Goal: Task Accomplishment & Management: Manage account settings

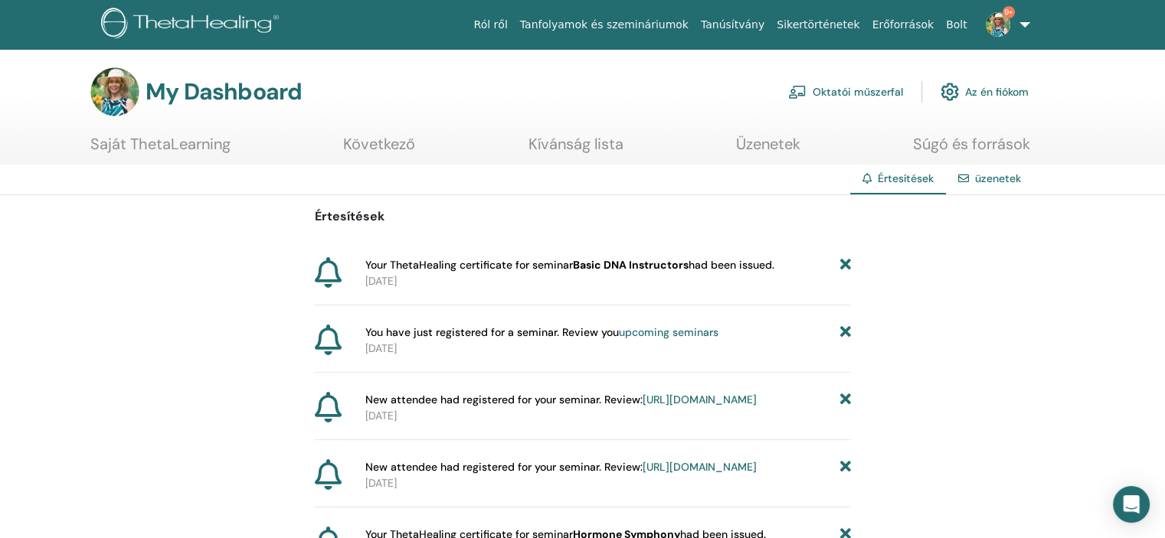
click at [551, 402] on span "New attendee had registered for your seminar. Review: https://member.thetaheali…" at bounding box center [560, 400] width 391 height 16
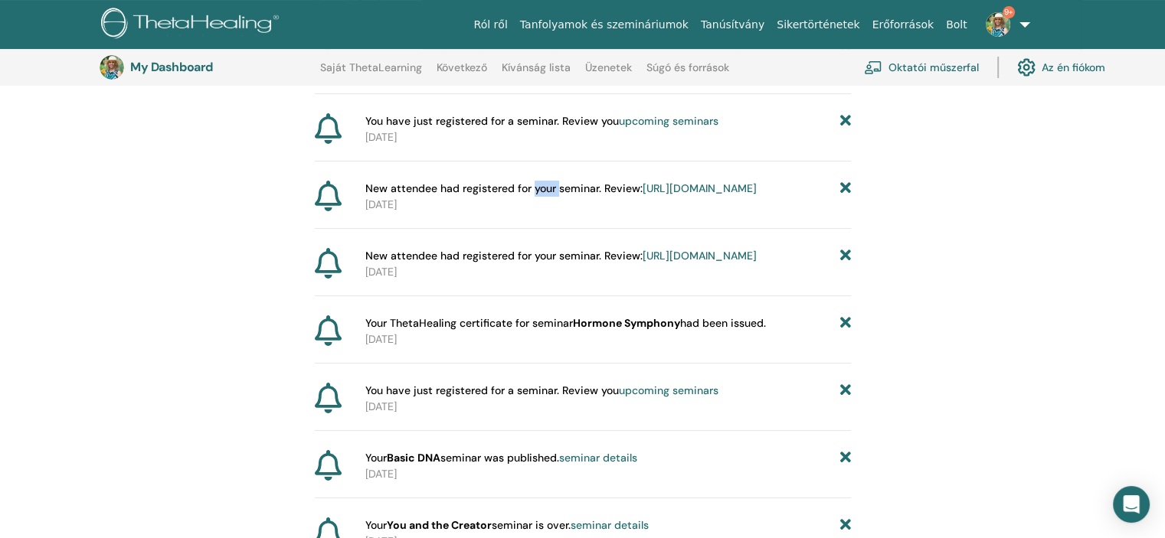
scroll to position [266, 0]
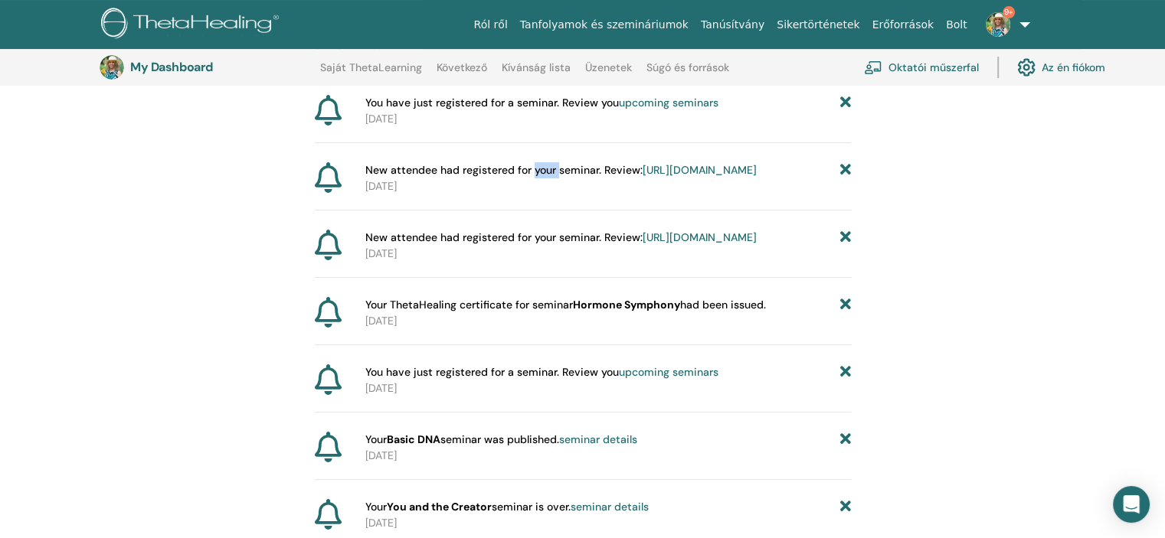
click at [653, 244] on link "https://member.thetahealing.com/instructor/seminar/372520/attendees" at bounding box center [699, 237] width 114 height 14
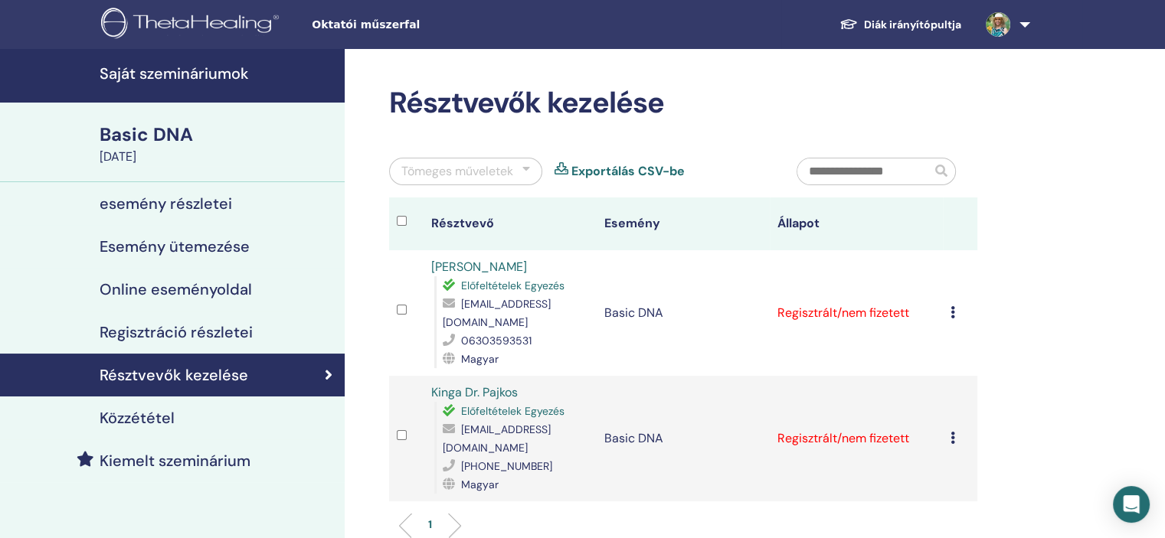
click at [953, 312] on icon at bounding box center [952, 312] width 5 height 12
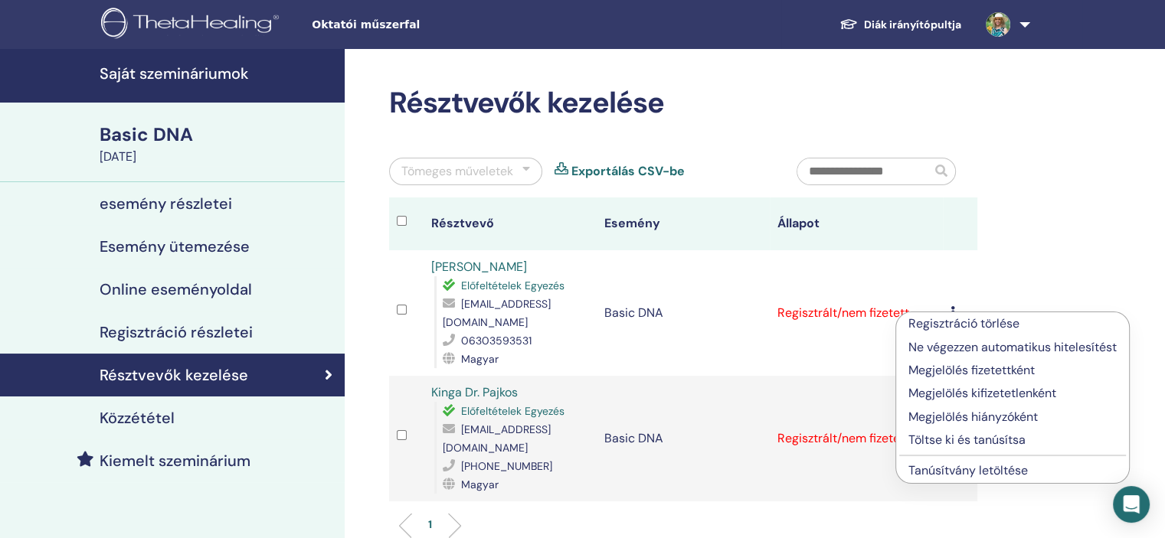
click at [954, 391] on p "Megjelölés kifizetetlenként" at bounding box center [1012, 393] width 208 height 18
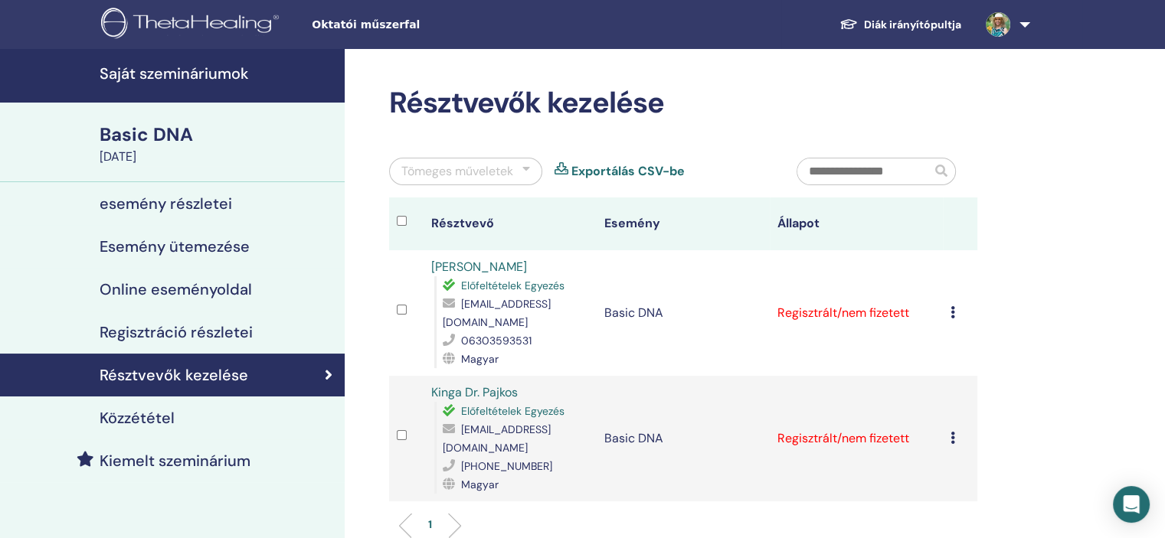
click at [951, 315] on icon at bounding box center [952, 312] width 5 height 12
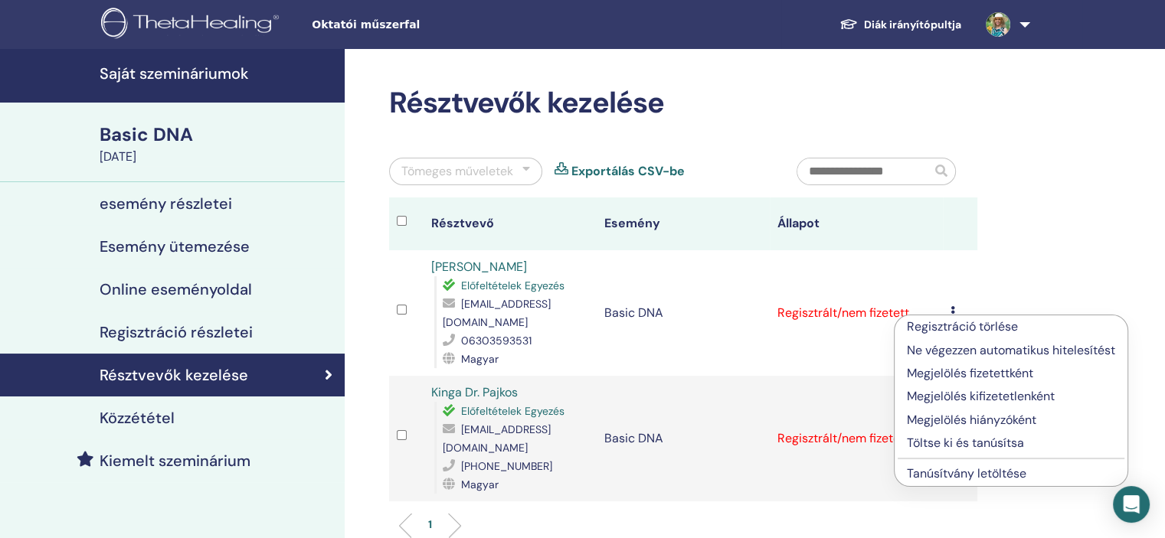
click at [953, 441] on p "Töltse ki és tanúsítsa" at bounding box center [1011, 443] width 208 height 18
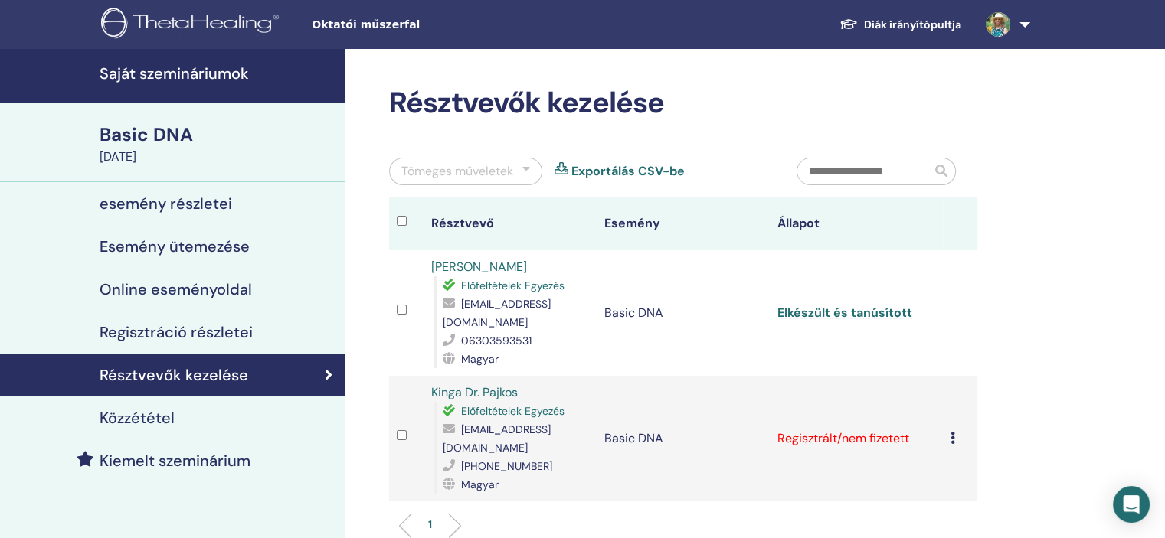
click at [950, 437] on icon at bounding box center [952, 438] width 5 height 12
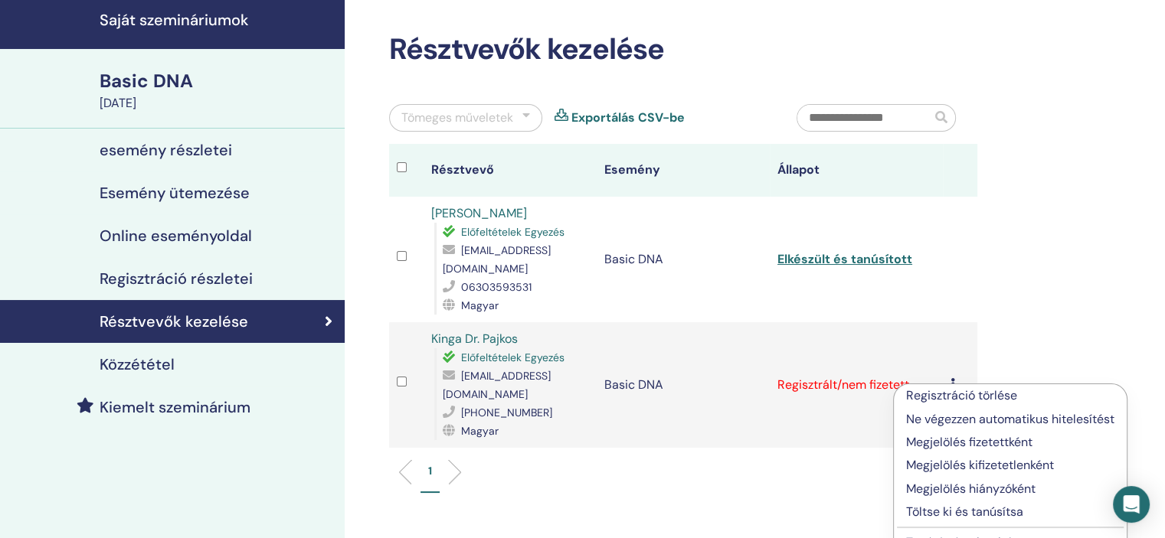
scroll to position [77, 0]
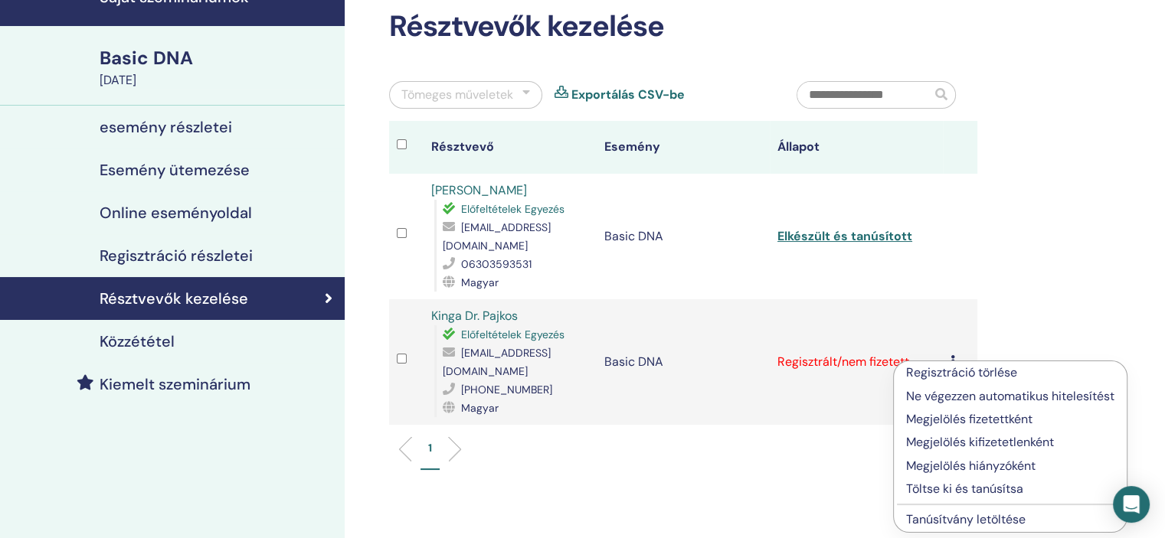
click at [949, 417] on p "Megjelölés fizetettként" at bounding box center [1010, 419] width 208 height 18
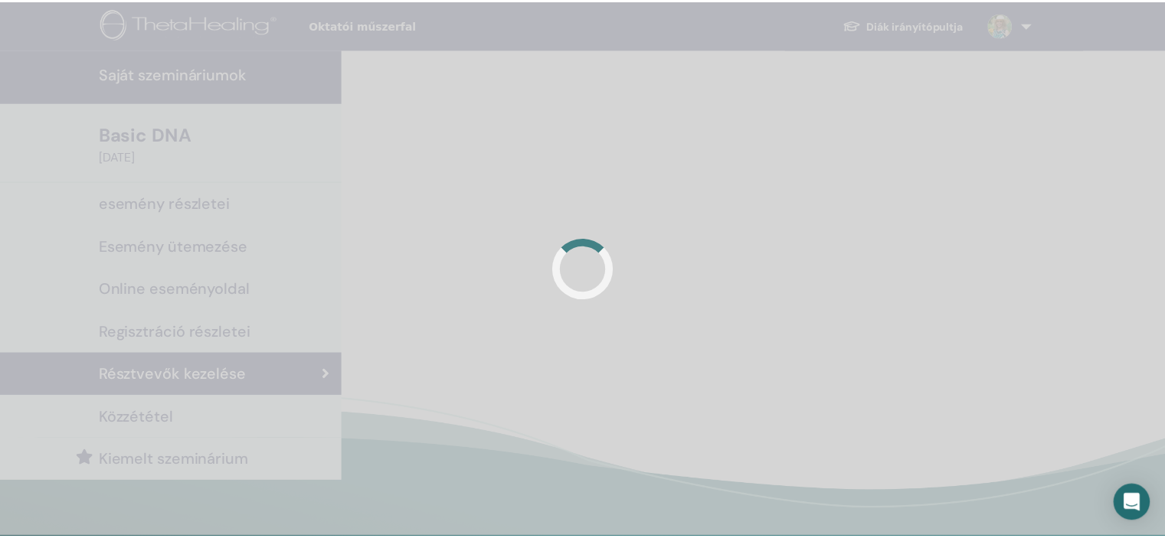
scroll to position [77, 0]
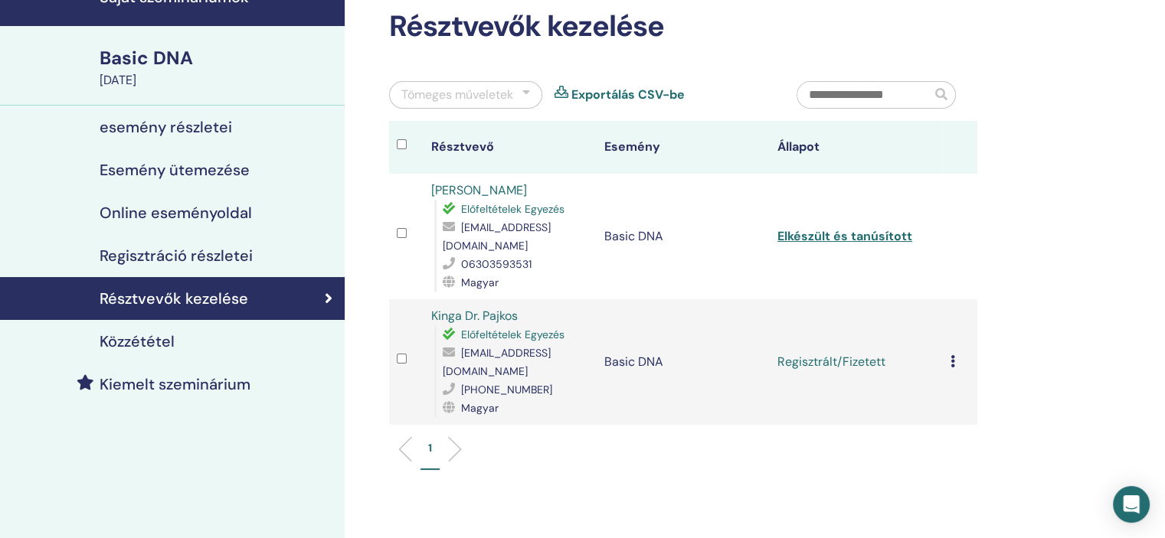
click at [956, 367] on div "Regisztráció törlése Ne végezzen automatikus hitelesítést Megjelölés fizetettké…" at bounding box center [959, 362] width 19 height 18
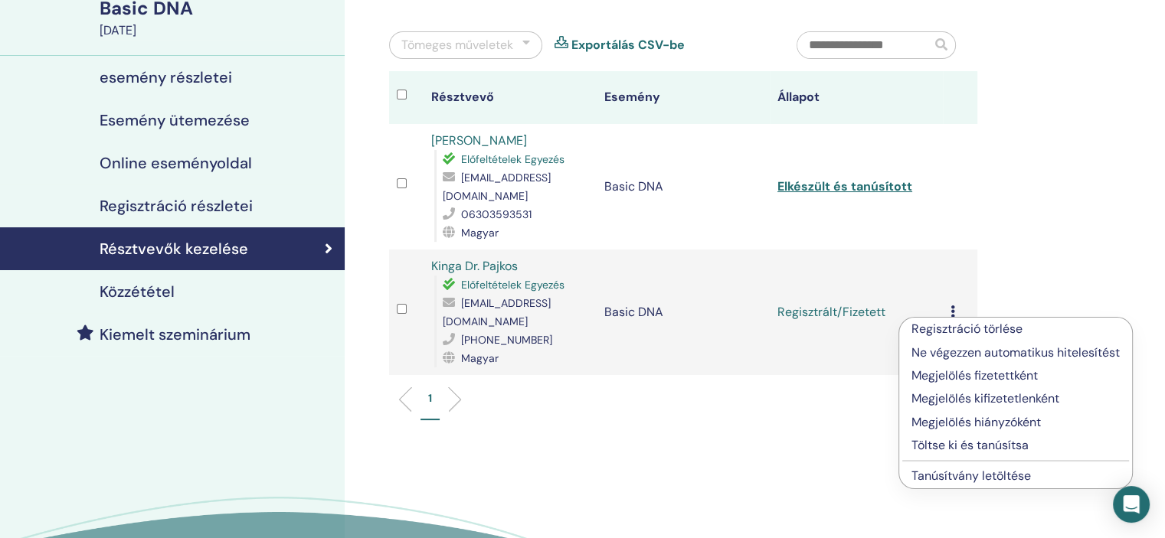
scroll to position [153, 0]
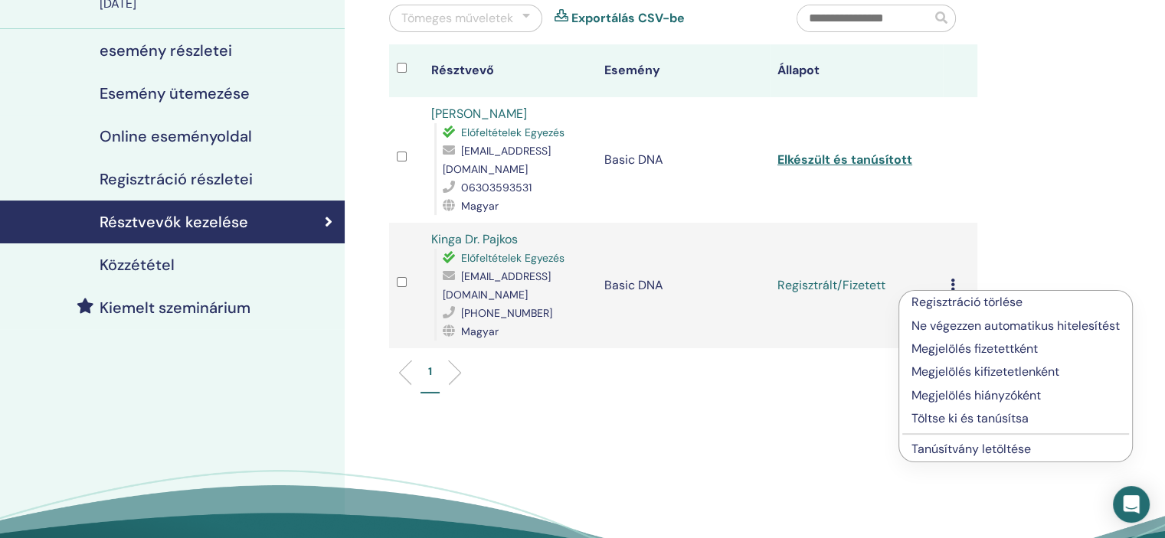
click at [960, 449] on link "Tanúsítvány letöltése" at bounding box center [970, 449] width 119 height 16
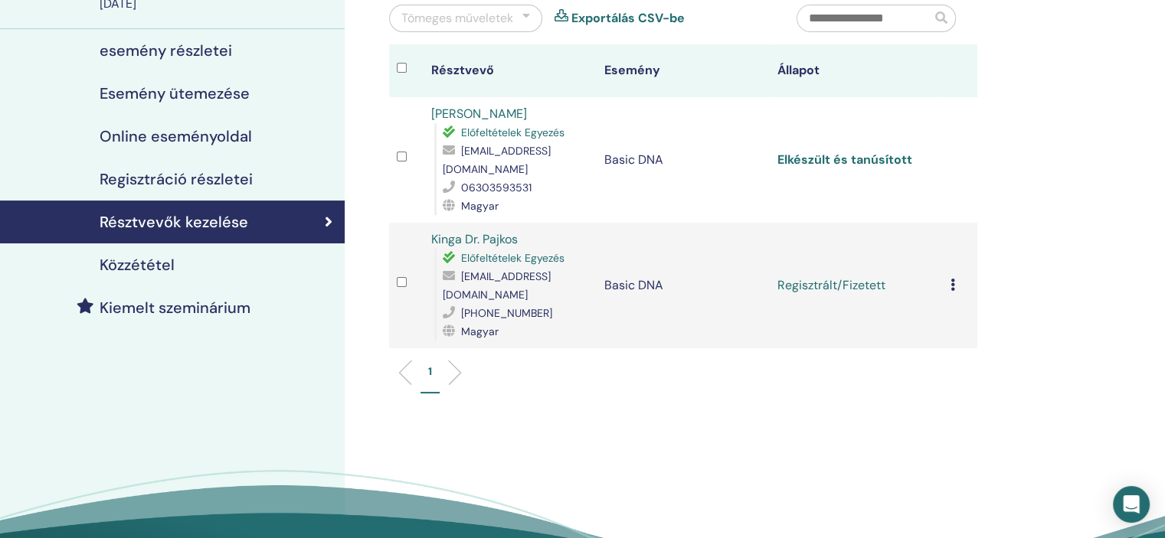
click at [881, 161] on link "Elkészült és tanúsított" at bounding box center [844, 160] width 135 height 16
